Goal: Information Seeking & Learning: Learn about a topic

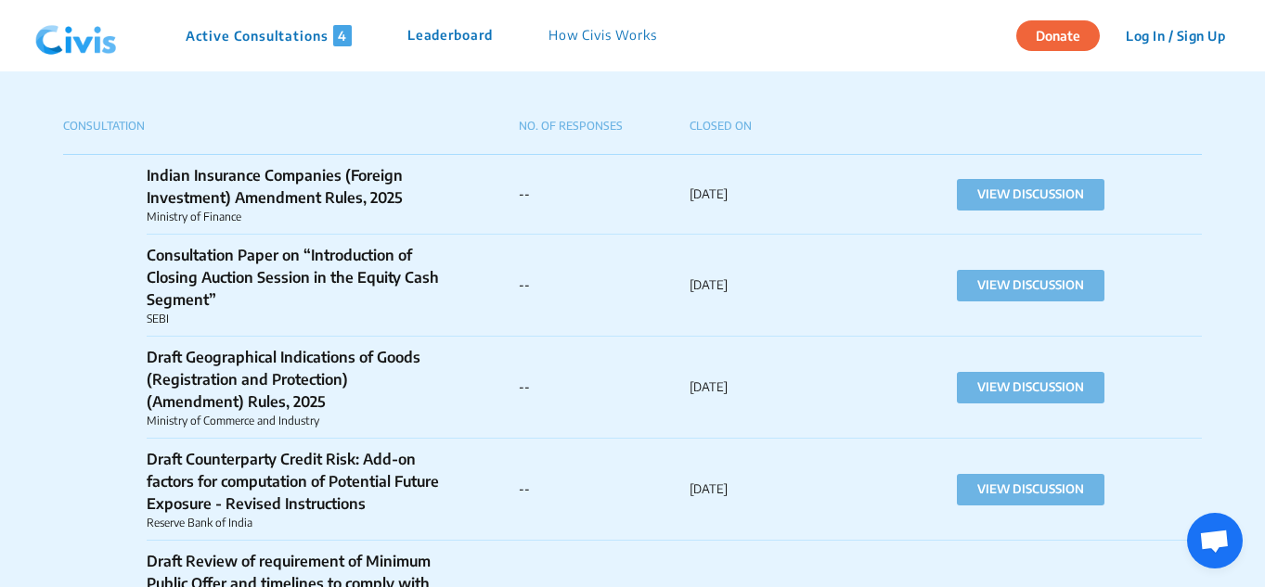
scroll to position [1299, 0]
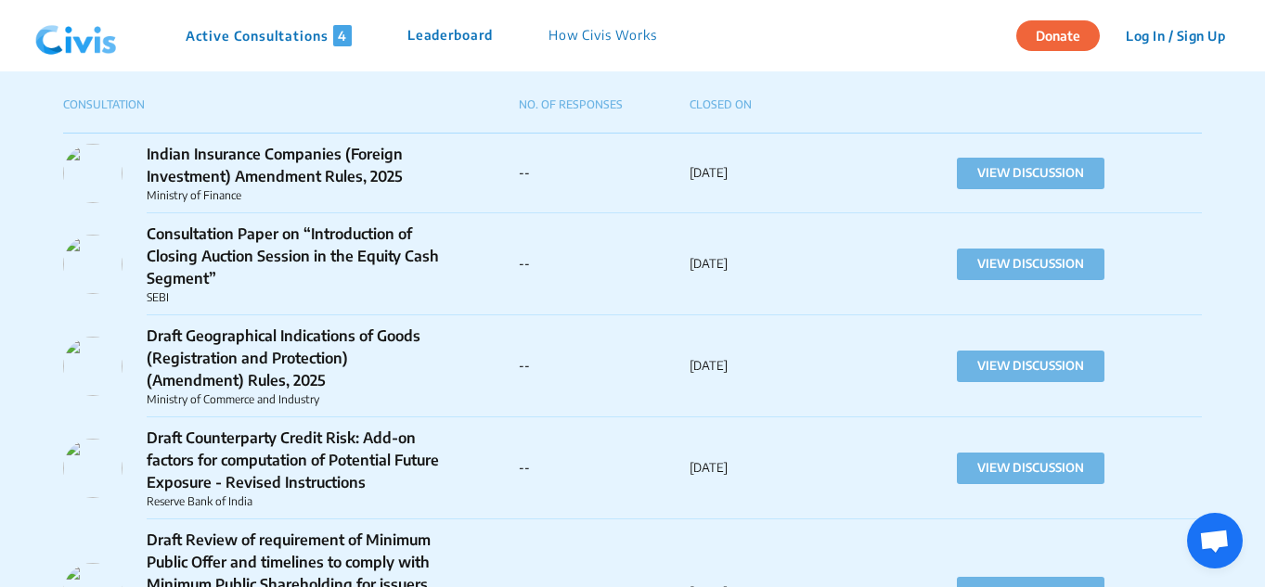
click at [313, 181] on p "Indian Insurance Companies (Foreign Investment) Amendment Rules, 2025" at bounding box center [296, 165] width 298 height 45
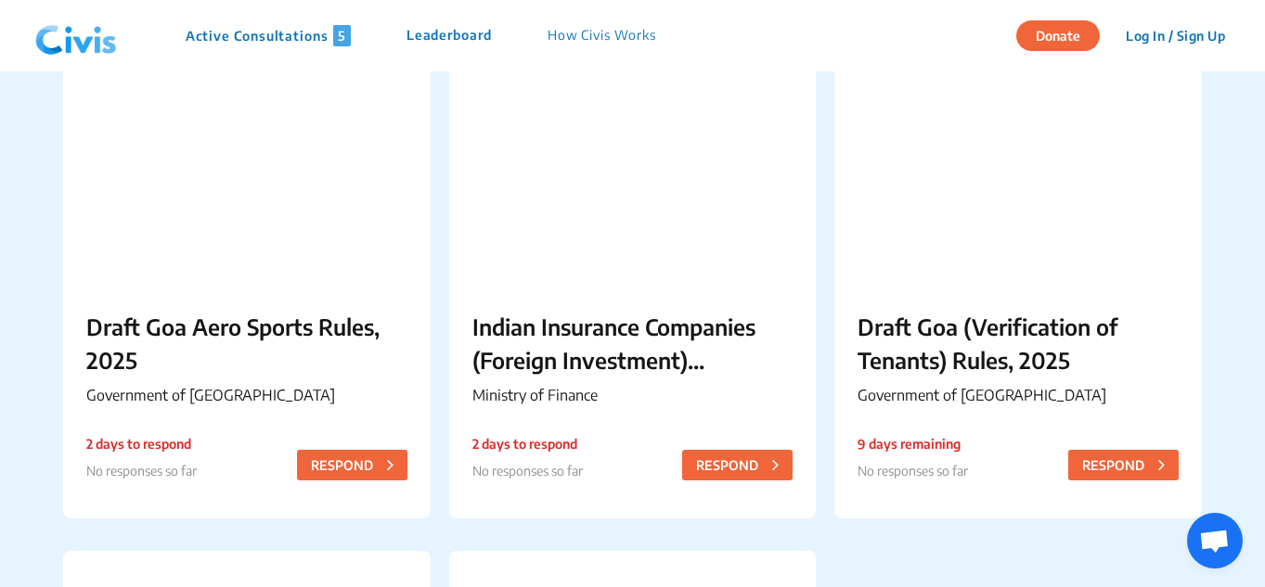
scroll to position [182, 0]
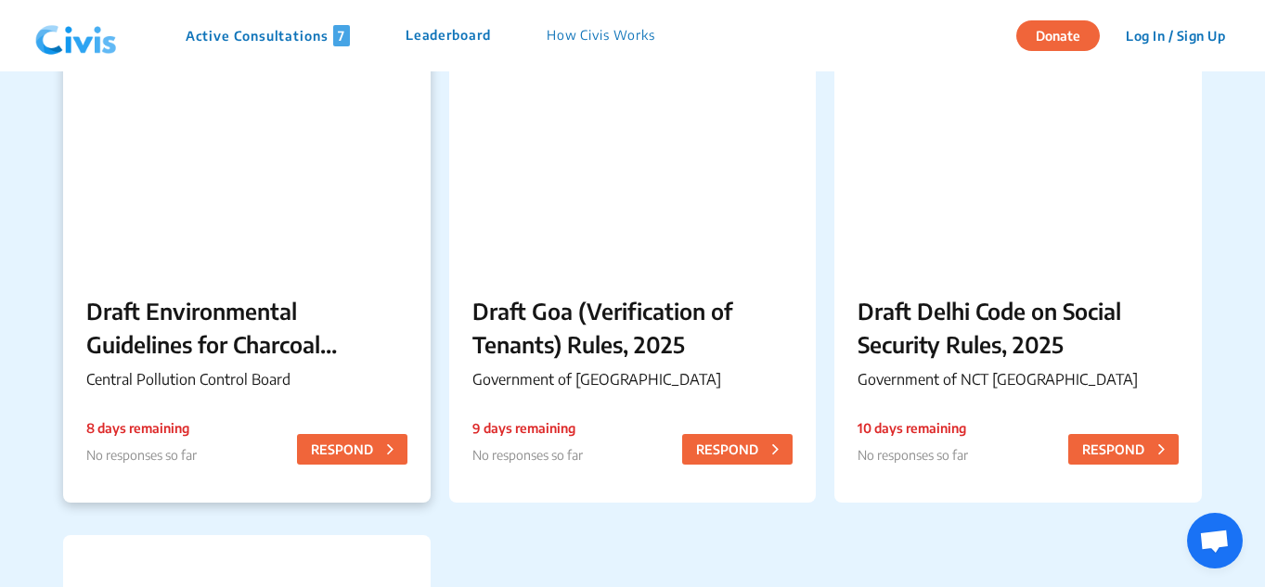
scroll to position [835, 0]
